Goal: Book appointment/travel/reservation

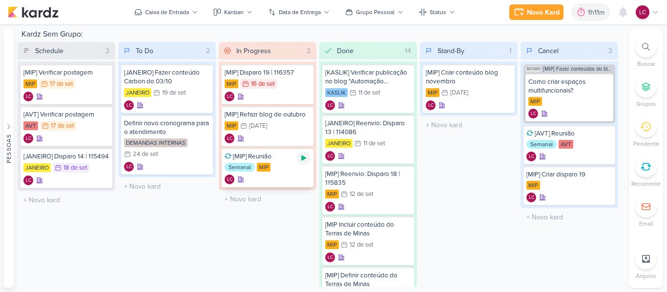
click at [302, 154] on icon at bounding box center [304, 158] width 8 height 8
click at [582, 15] on div "1h11m" at bounding box center [584, 12] width 20 height 10
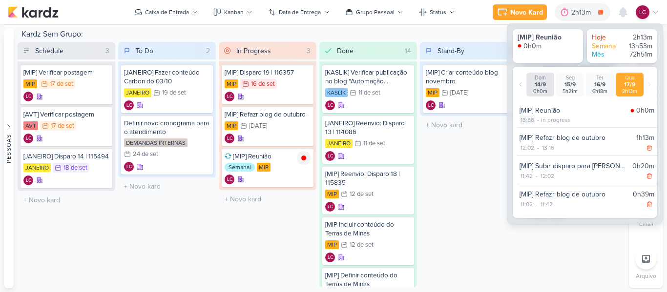
click at [528, 120] on div "13:56" at bounding box center [527, 120] width 16 height 9
select select "13"
click at [541, 135] on select "00 01 02 03 04 05 06 07 08 09 10 11 12 13 14 15 16 17 18 19 20 21 22 23 24 25 2…" at bounding box center [544, 132] width 14 height 12
select select "30"
click at [556, 134] on icon at bounding box center [559, 132] width 12 height 12
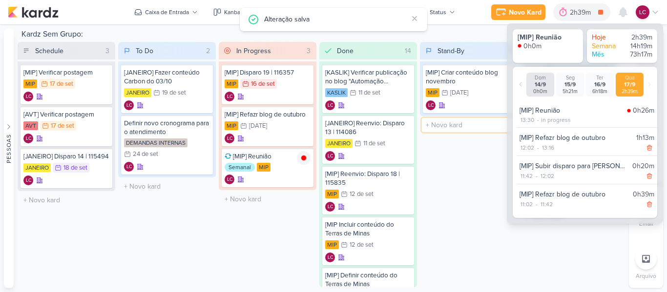
click at [489, 125] on input "text" at bounding box center [469, 125] width 94 height 14
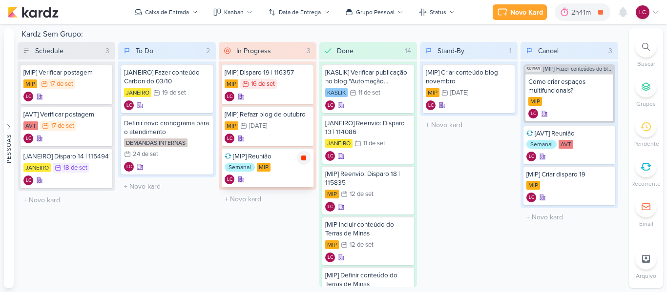
click at [306, 159] on icon at bounding box center [303, 158] width 5 height 5
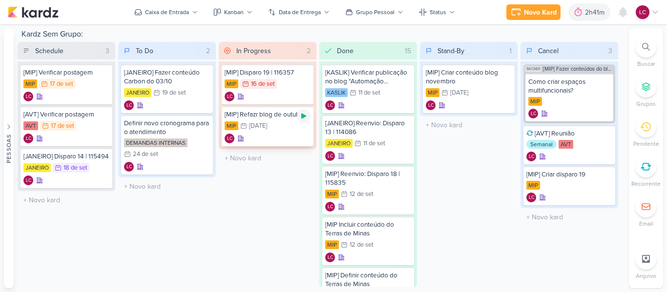
click at [306, 121] on div at bounding box center [304, 116] width 14 height 14
